Goal: Find specific page/section: Find specific page/section

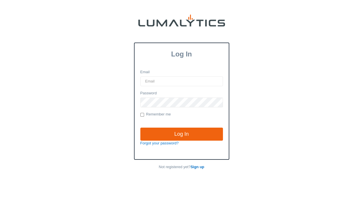
click at [172, 78] on input "Email" at bounding box center [181, 81] width 83 height 10
type input "[EMAIL_ADDRESS][DOMAIN_NAME]"
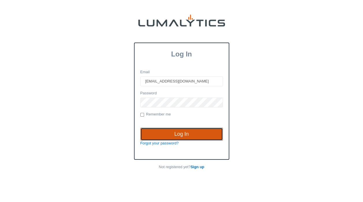
click at [173, 132] on input "Log In" at bounding box center [181, 133] width 83 height 13
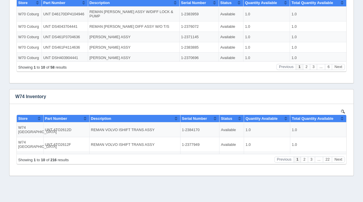
scroll to position [193, 0]
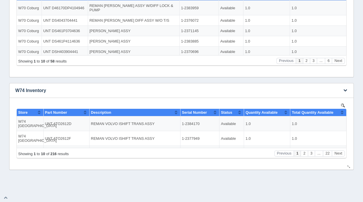
click at [342, 103] on img at bounding box center [343, 105] width 4 height 4
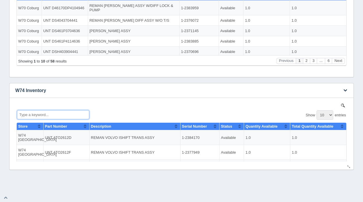
click at [47, 112] on input "Type a keyword..." at bounding box center [53, 114] width 72 height 9
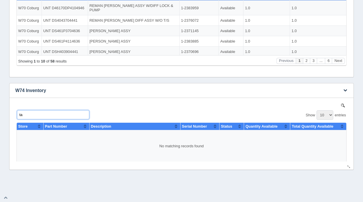
type input "t"
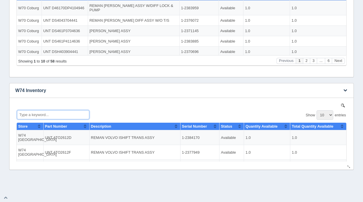
click at [38, 113] on input "Type a keyword..." at bounding box center [53, 114] width 72 height 9
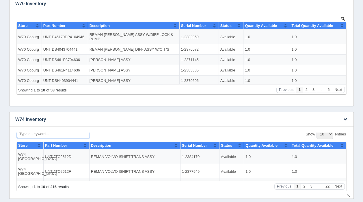
scroll to position [0, 0]
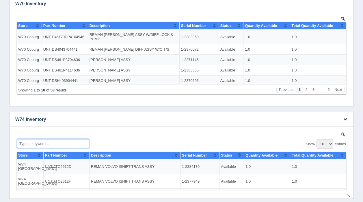
click at [25, 144] on input "Type a keyword..." at bounding box center [53, 143] width 72 height 9
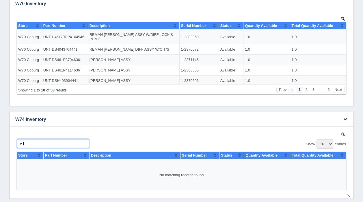
type input "M"
type input "*"
type input "M"
type input "T"
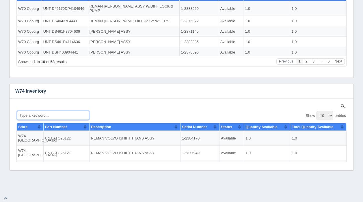
scroll to position [193, 0]
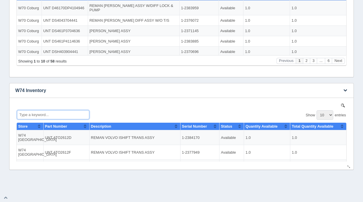
click at [48, 113] on input "Type a keyword..." at bounding box center [53, 114] width 72 height 9
click at [32, 113] on input "Type a keyword..." at bounding box center [53, 114] width 72 height 9
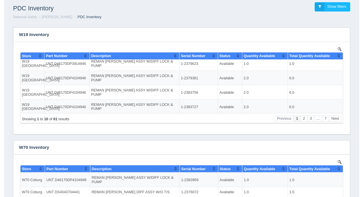
scroll to position [0, 0]
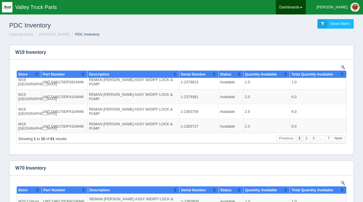
click at [306, 6] on link "Dashboards" at bounding box center [291, 7] width 30 height 14
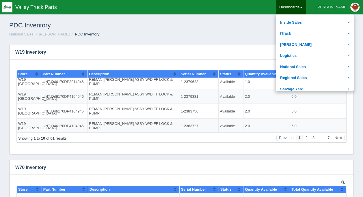
click at [144, 26] on h1 "PDC Inventory" at bounding box center [95, 25] width 172 height 13
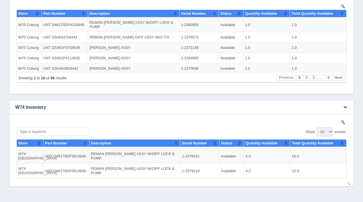
scroll to position [58, 0]
click at [345, 106] on icon "button" at bounding box center [346, 107] width 4 height 4
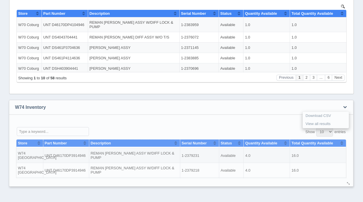
drag, startPoint x: 315, startPoint y: 106, endPoint x: 310, endPoint y: 106, distance: 5.5
click at [315, 106] on h3 "W74 Inventory" at bounding box center [172, 107] width 326 height 14
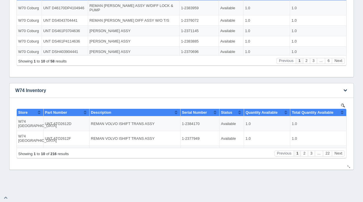
scroll to position [71, 0]
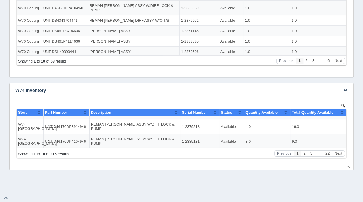
click at [342, 105] on img at bounding box center [343, 105] width 4 height 4
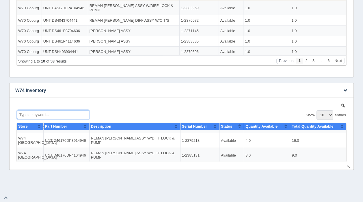
click at [30, 114] on input "Type a keyword..." at bounding box center [53, 114] width 72 height 9
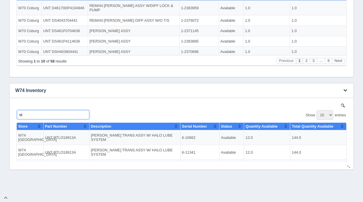
type input "s"
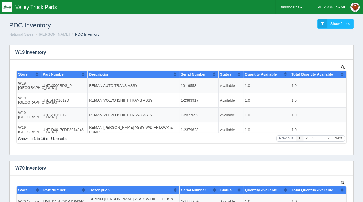
scroll to position [176, 0]
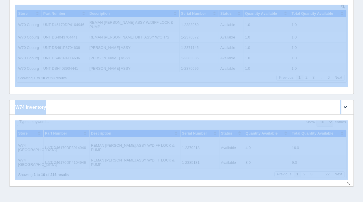
drag, startPoint x: 17, startPoint y: 214, endPoint x: 310, endPoint y: 135, distance: 303.7
click at [359, 135] on div "Filters There are no filters for this dashboard. Download CSV View all results …" at bounding box center [181, 25] width 359 height 322
